Goal: Information Seeking & Learning: Understand process/instructions

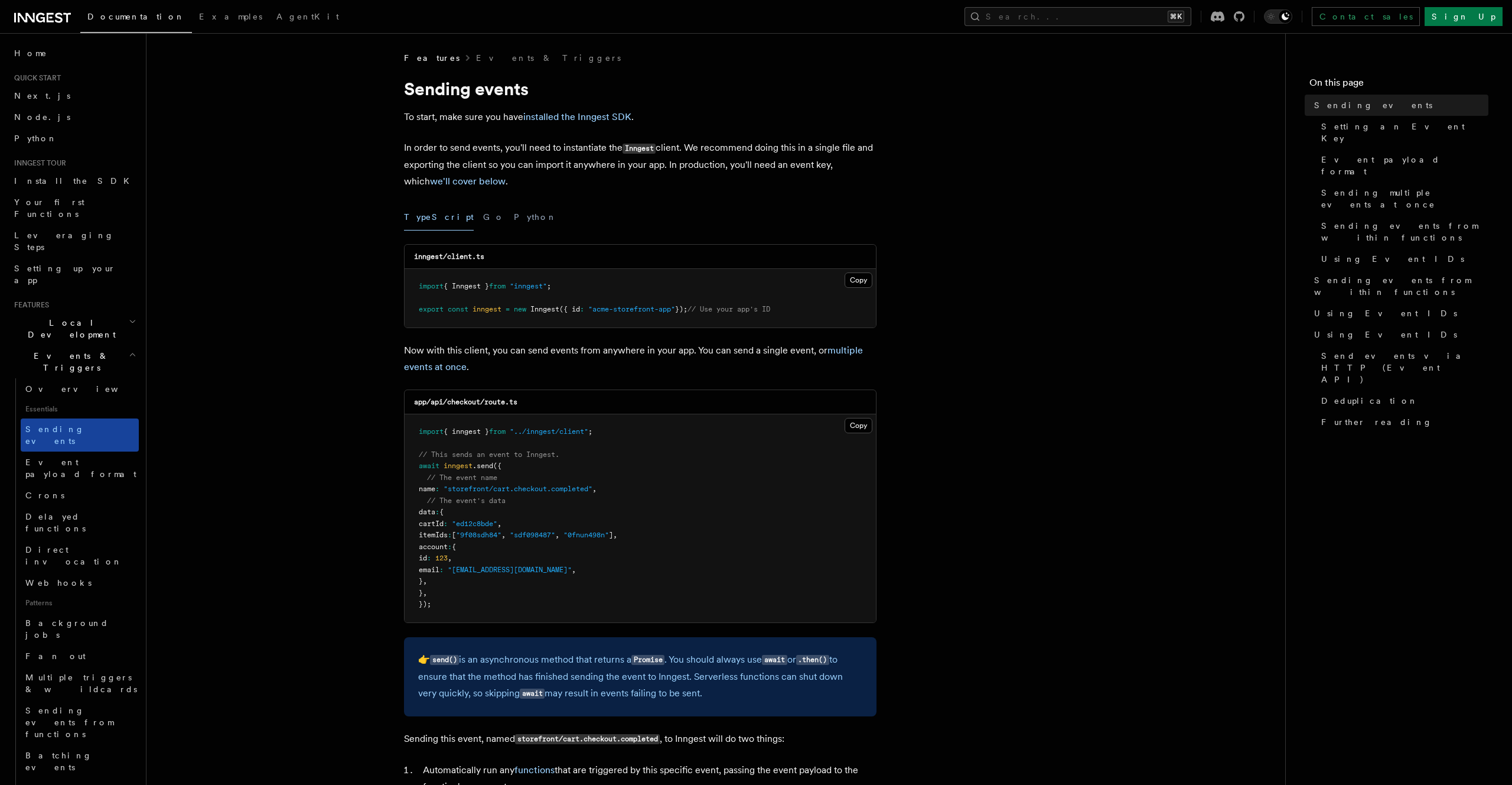
click at [91, 419] on link "Sending events" at bounding box center [79, 435] width 118 height 33
click at [66, 424] on span "Sending events" at bounding box center [55, 435] width 59 height 22
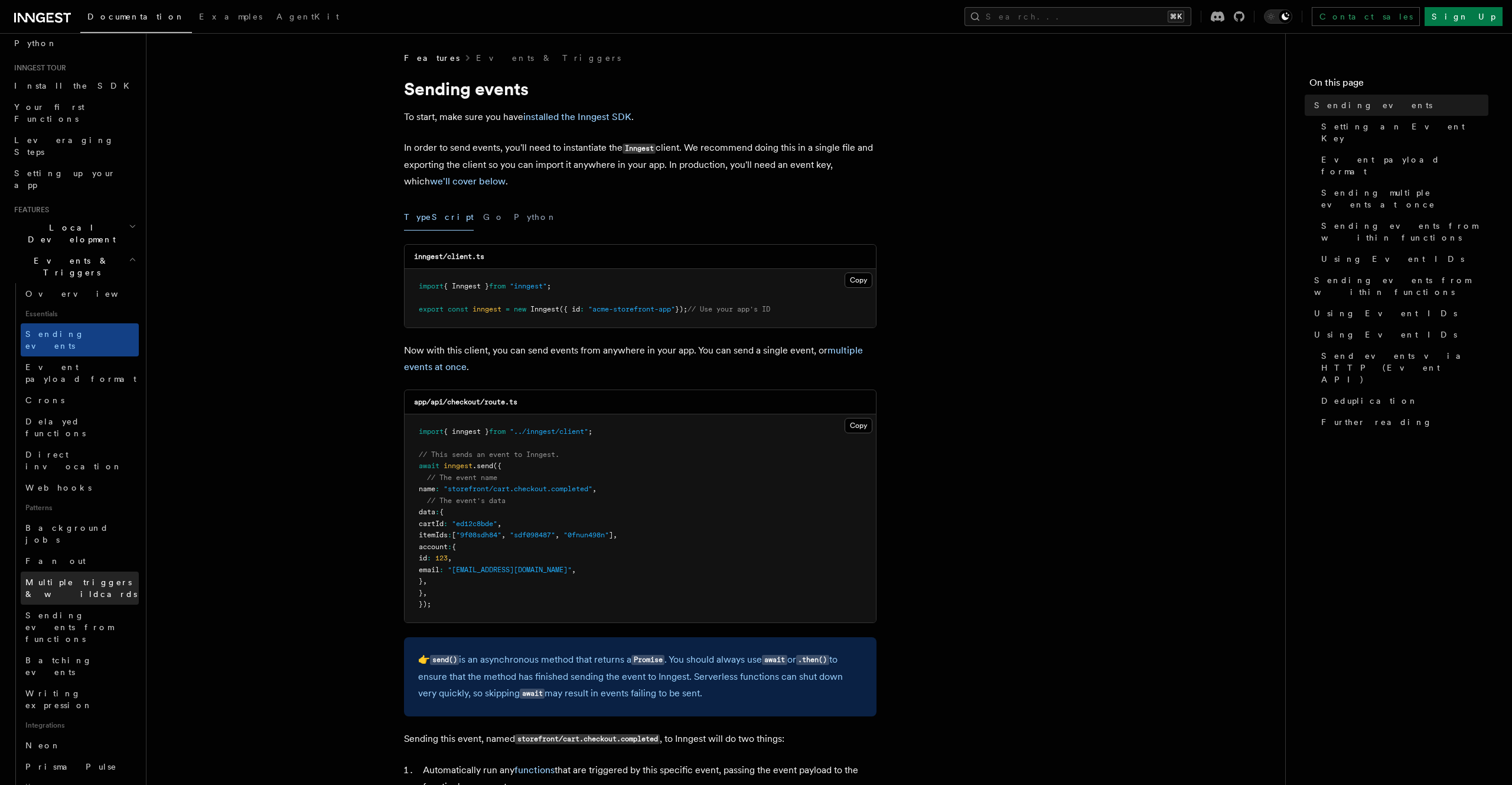
scroll to position [127, 0]
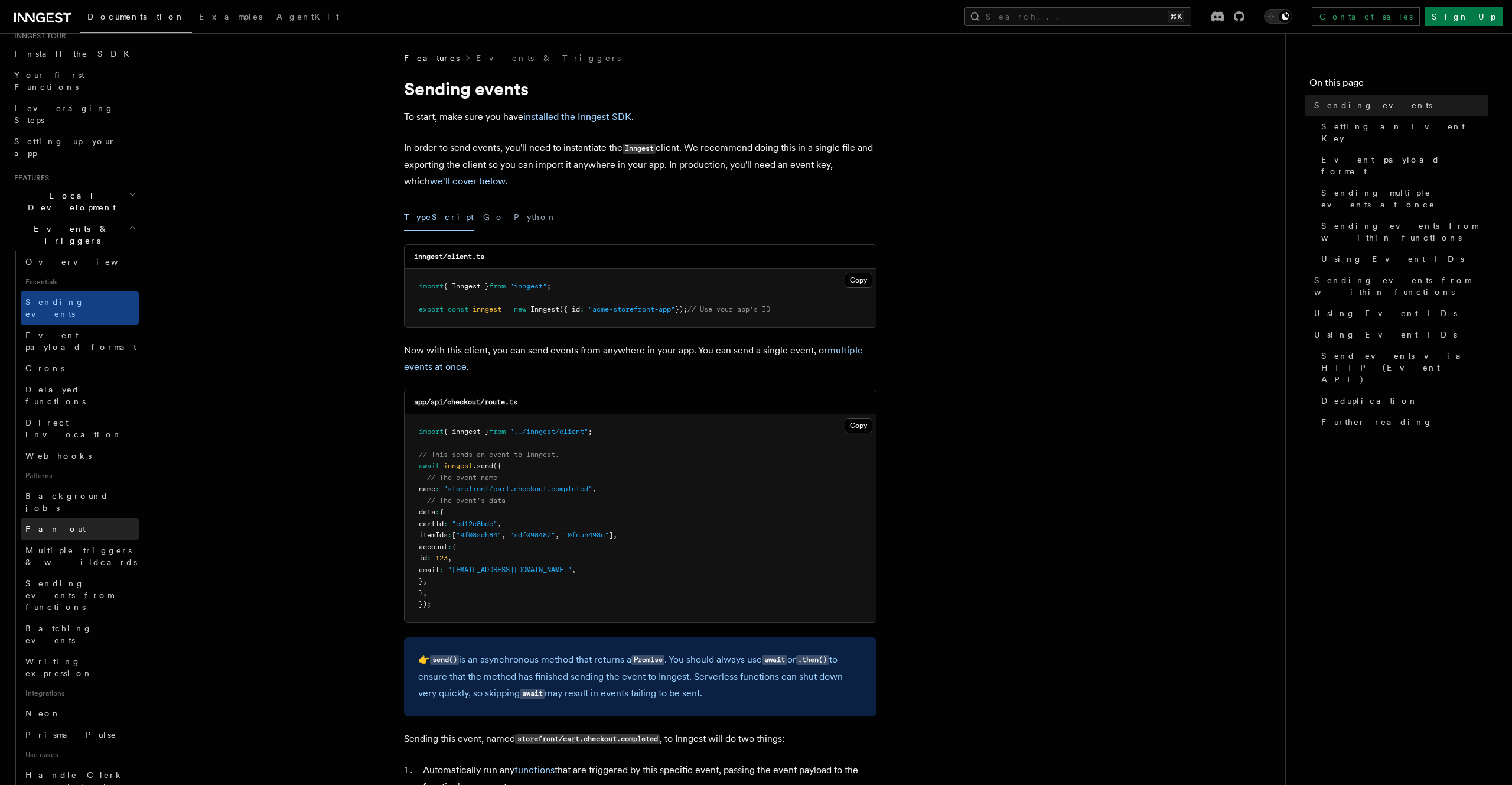
click at [42, 524] on span "Fan out" at bounding box center [55, 529] width 60 height 9
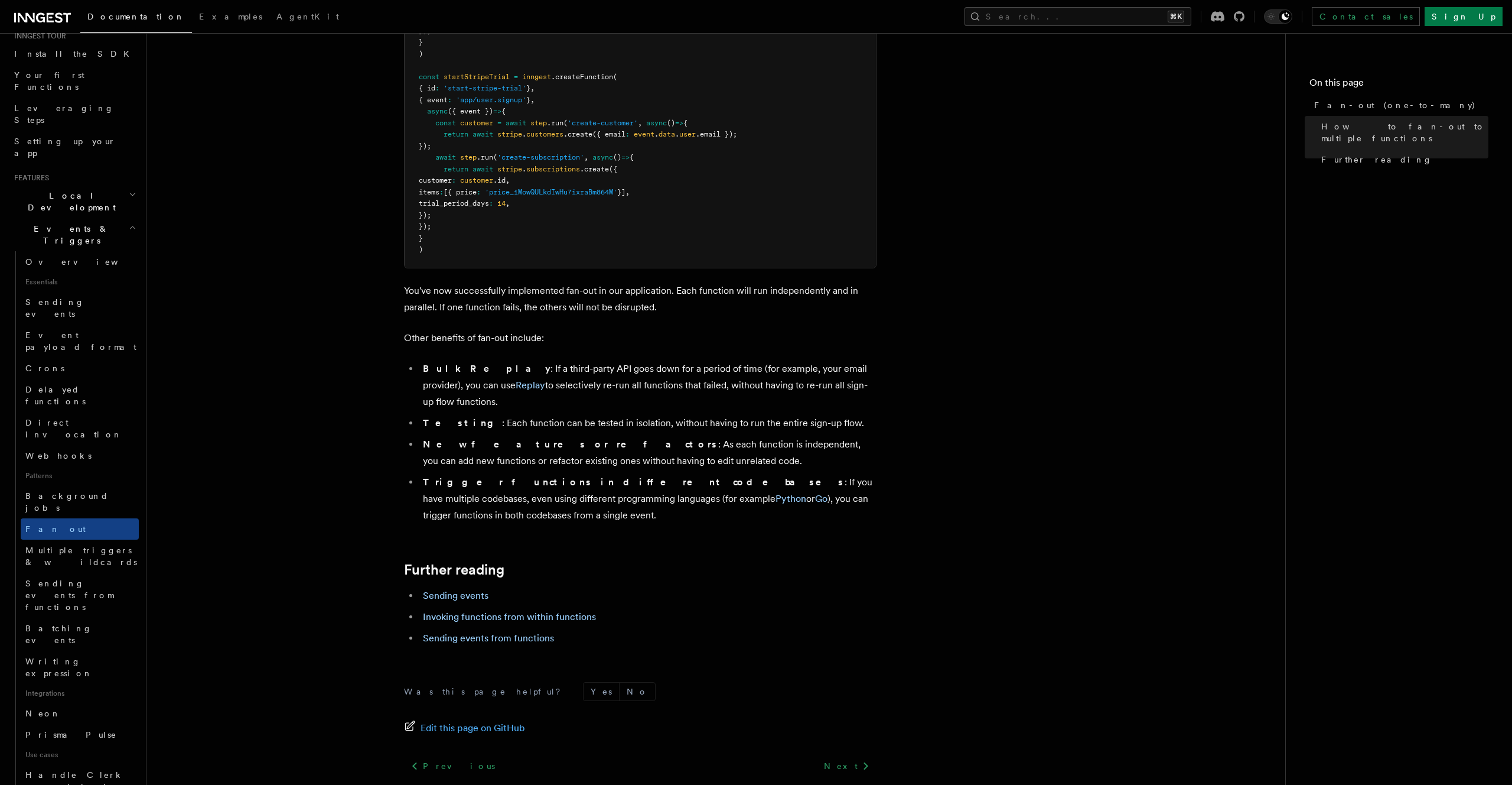
scroll to position [1308, 0]
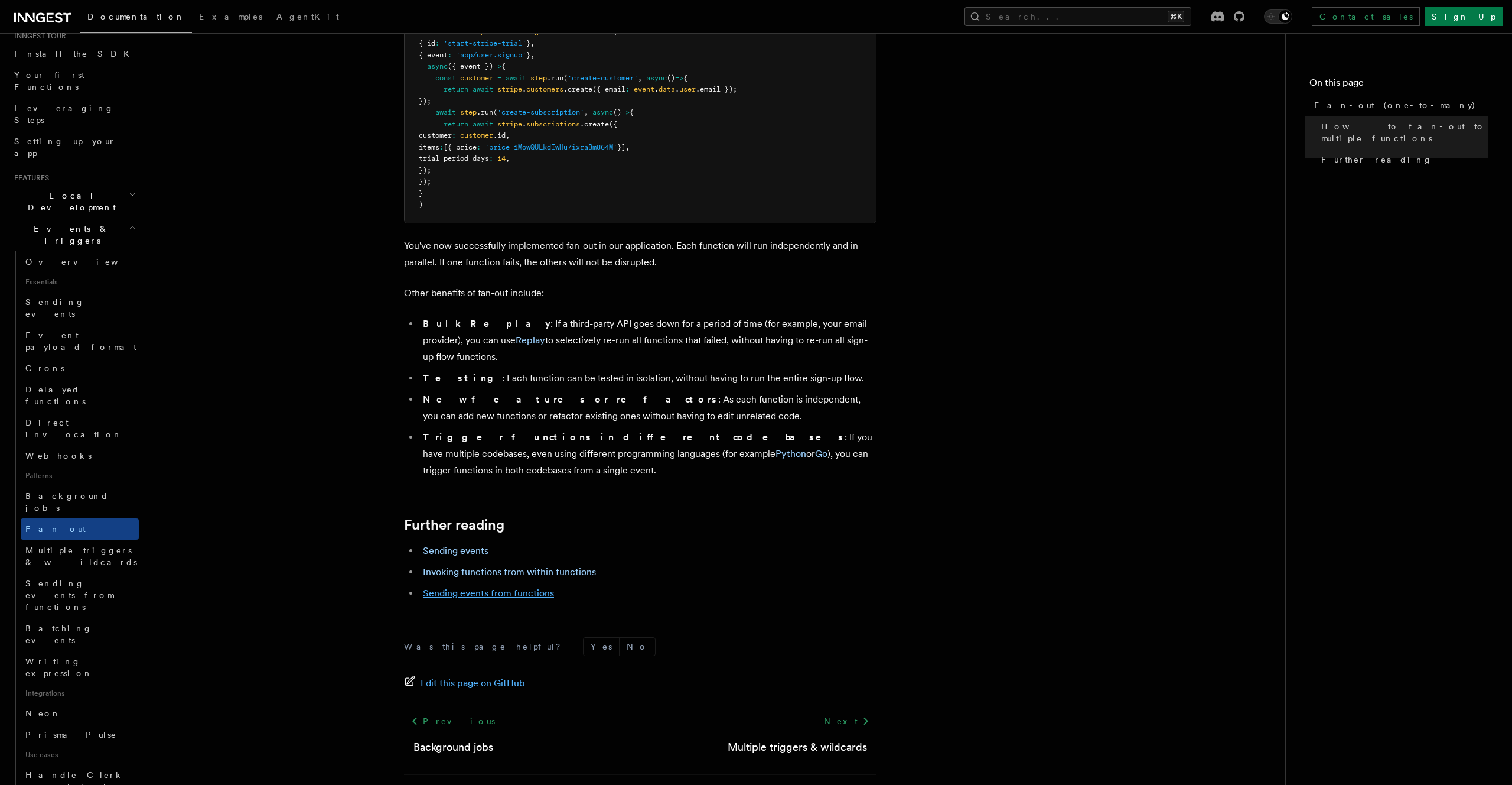
click at [502, 588] on link "Sending events from functions" at bounding box center [489, 593] width 131 height 12
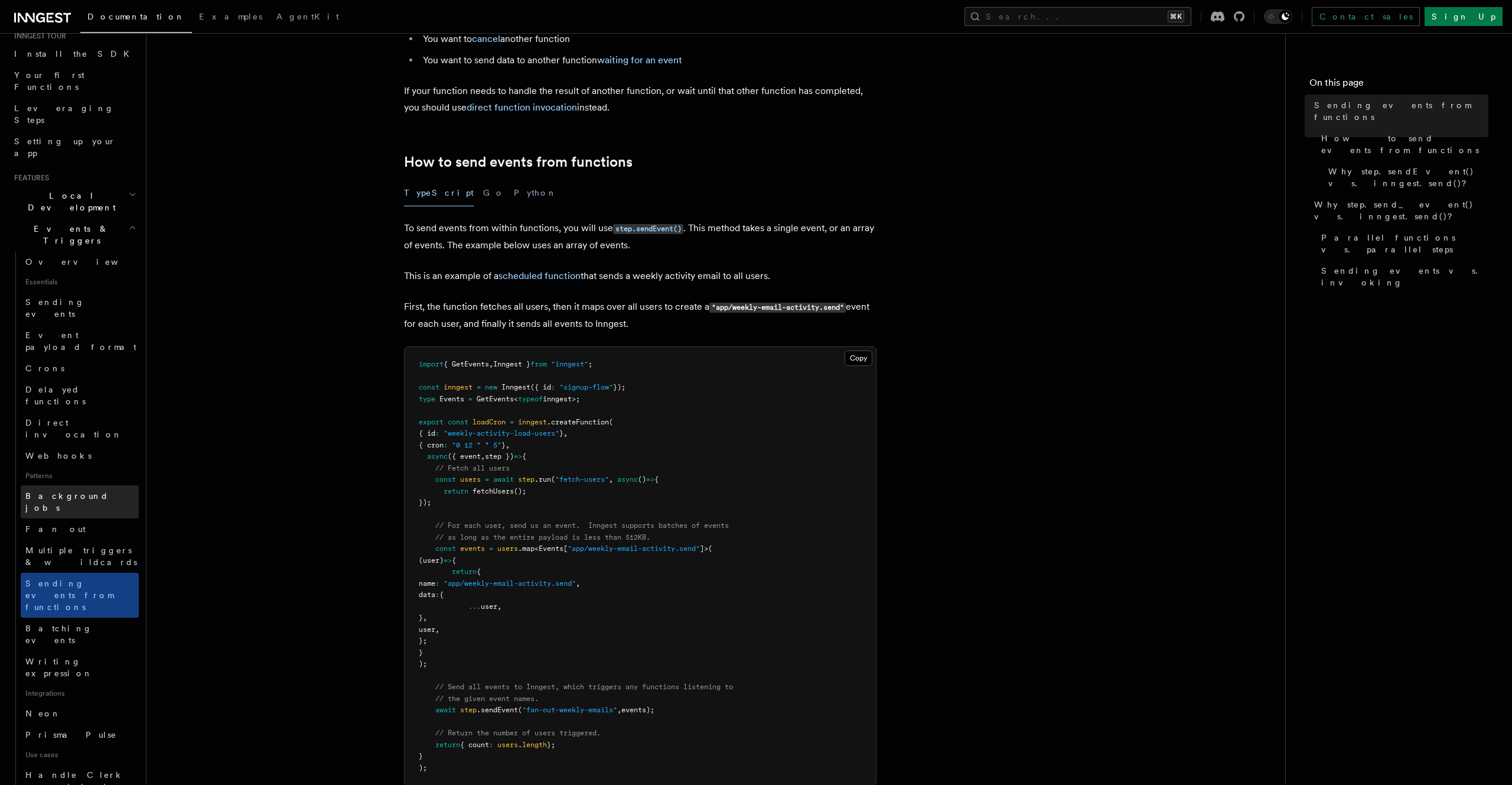
scroll to position [197, 0]
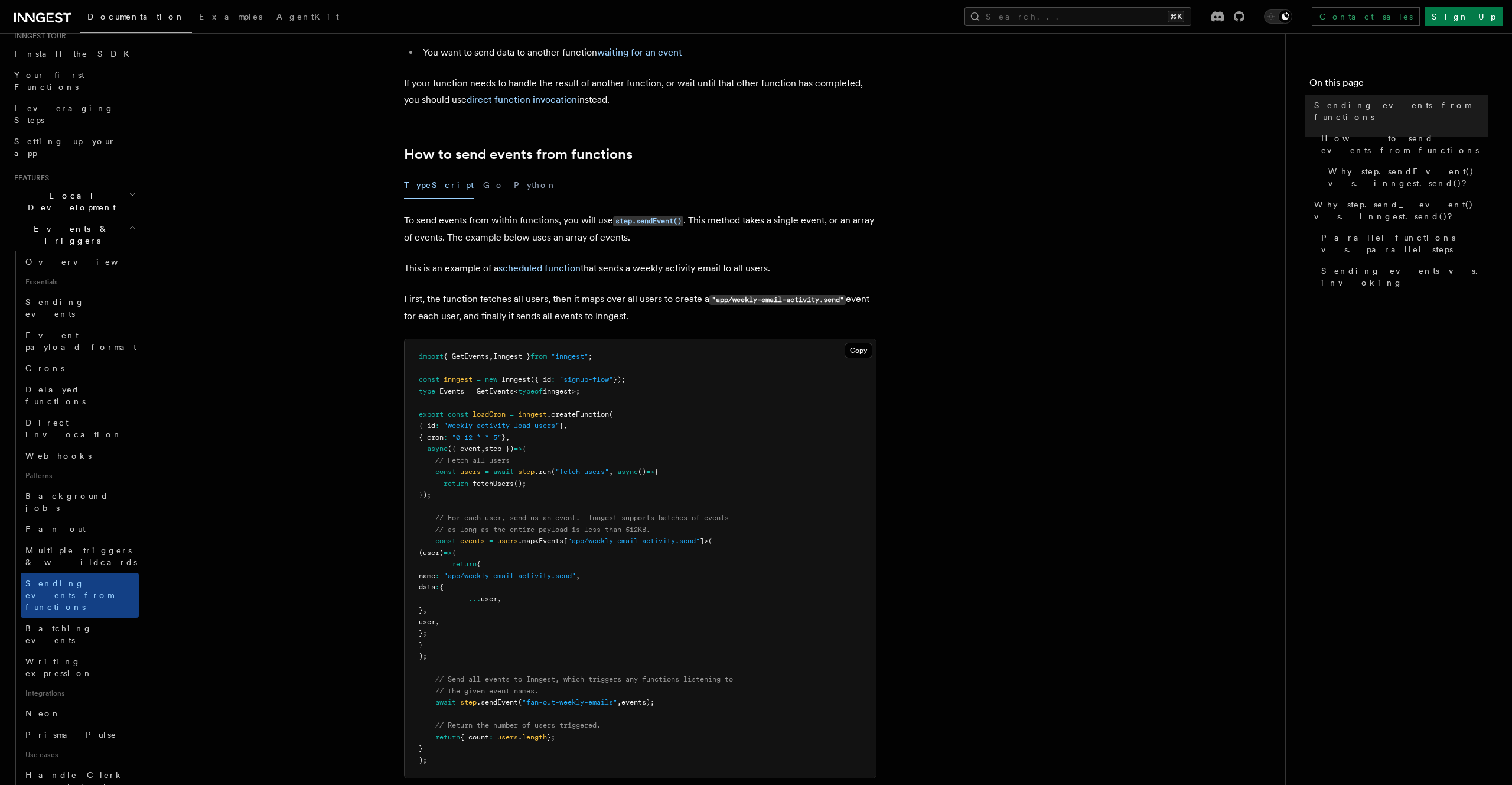
drag, startPoint x: 418, startPoint y: 396, endPoint x: 603, endPoint y: 391, distance: 185.1
click at [603, 391] on pre "import { GetEvents , Inngest } from "inngest" ; const inngest = new Inngest ({ …" at bounding box center [640, 558] width 472 height 439
copy span "type Events = GetEvents < typeof inngest>;"
click at [503, 700] on span ".sendEvent" at bounding box center [498, 702] width 42 height 8
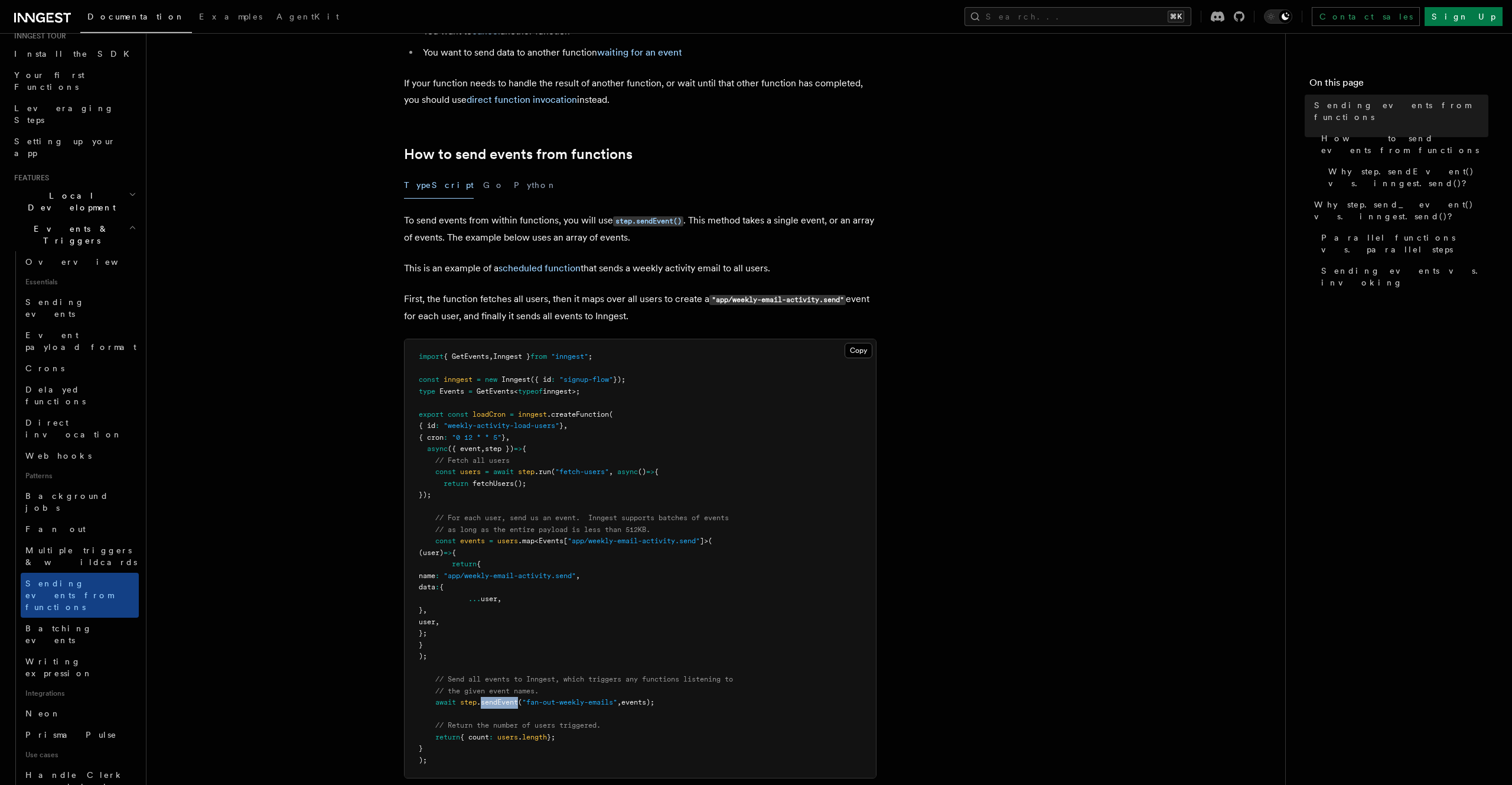
copy span "sendEvent"
